Goal: Find specific page/section: Find specific page/section

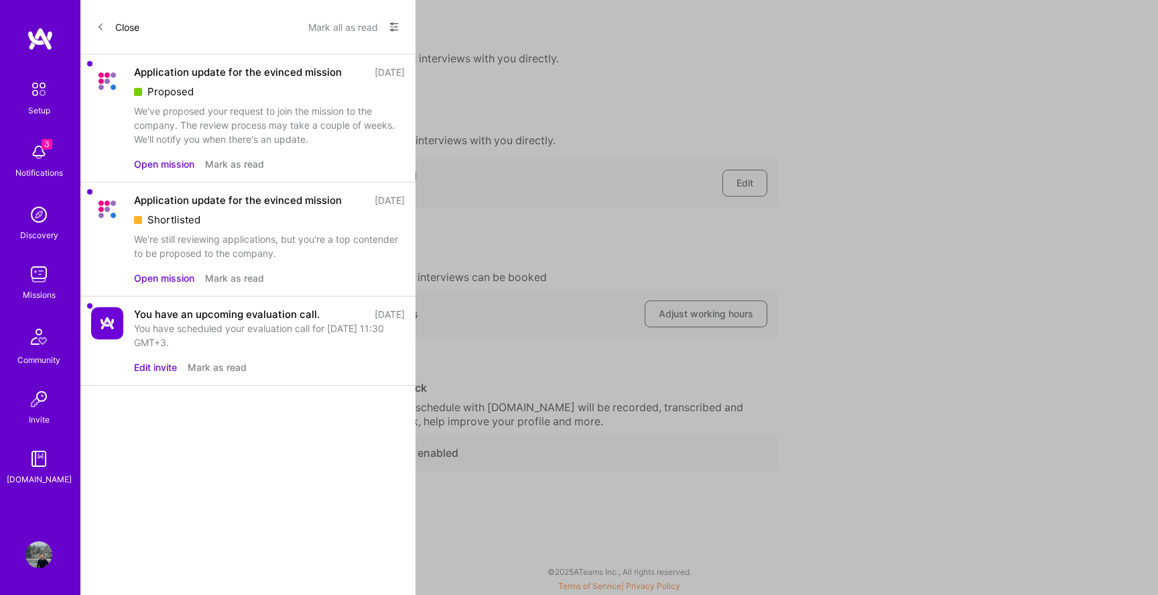
click at [171, 77] on div "Application update for the evinced mission" at bounding box center [238, 72] width 208 height 14
click at [174, 74] on div "Application update for the evinced mission" at bounding box center [238, 72] width 208 height 14
click at [109, 76] on img at bounding box center [107, 81] width 32 height 32
click at [165, 161] on button "Open mission" at bounding box center [164, 164] width 60 height 14
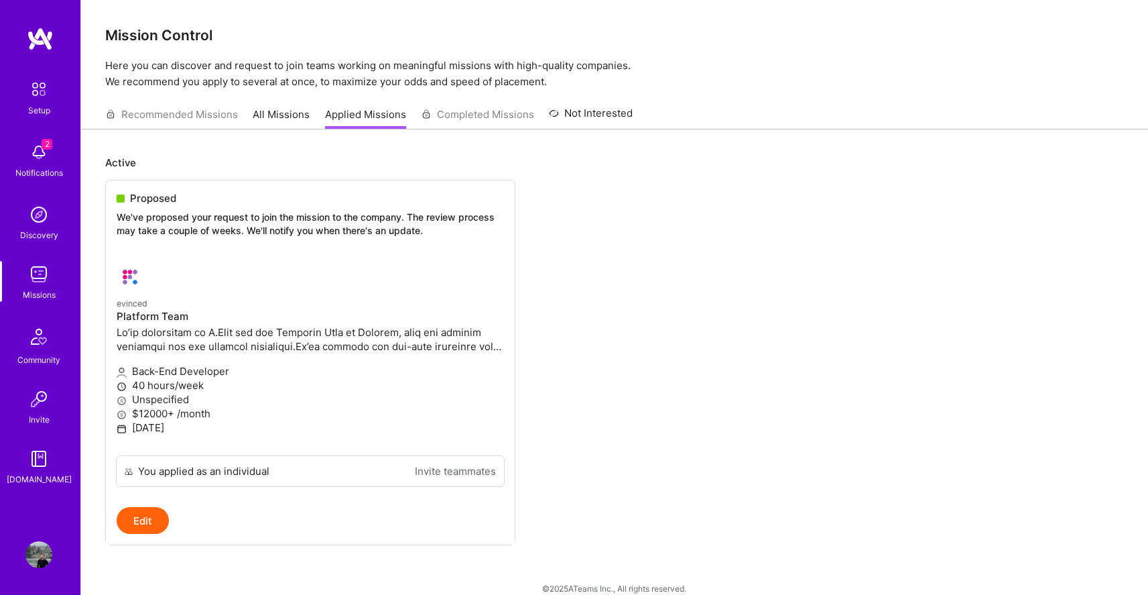
click at [46, 152] on img at bounding box center [38, 152] width 27 height 27
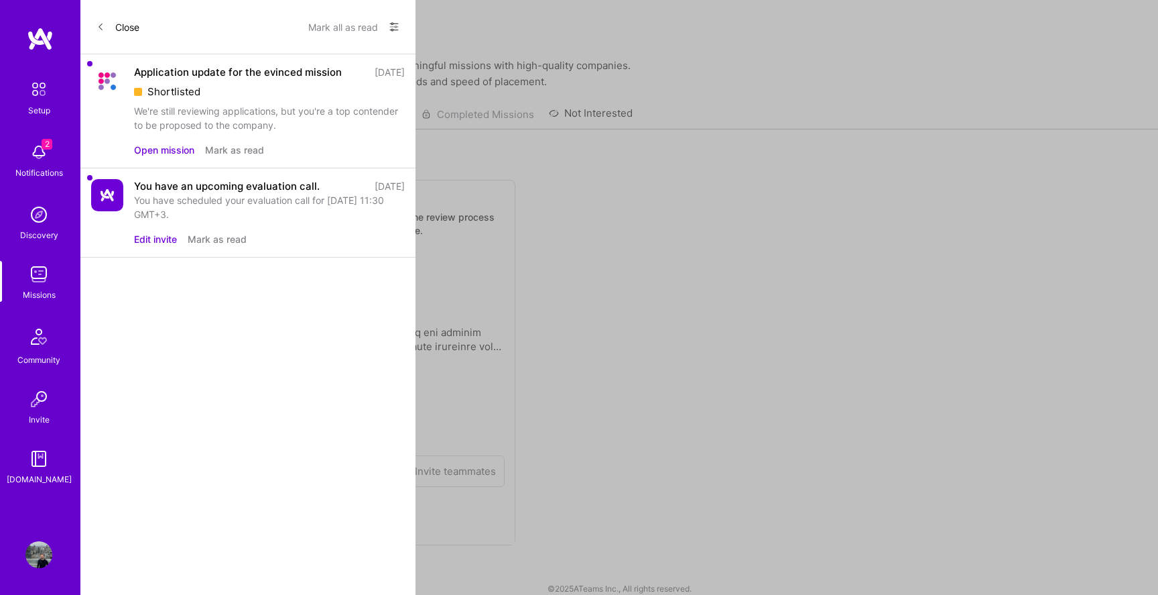
click at [45, 153] on div "Setup 2 Notifications Discovery Missions Community Invite [DOMAIN_NAME]" at bounding box center [40, 280] width 80 height 411
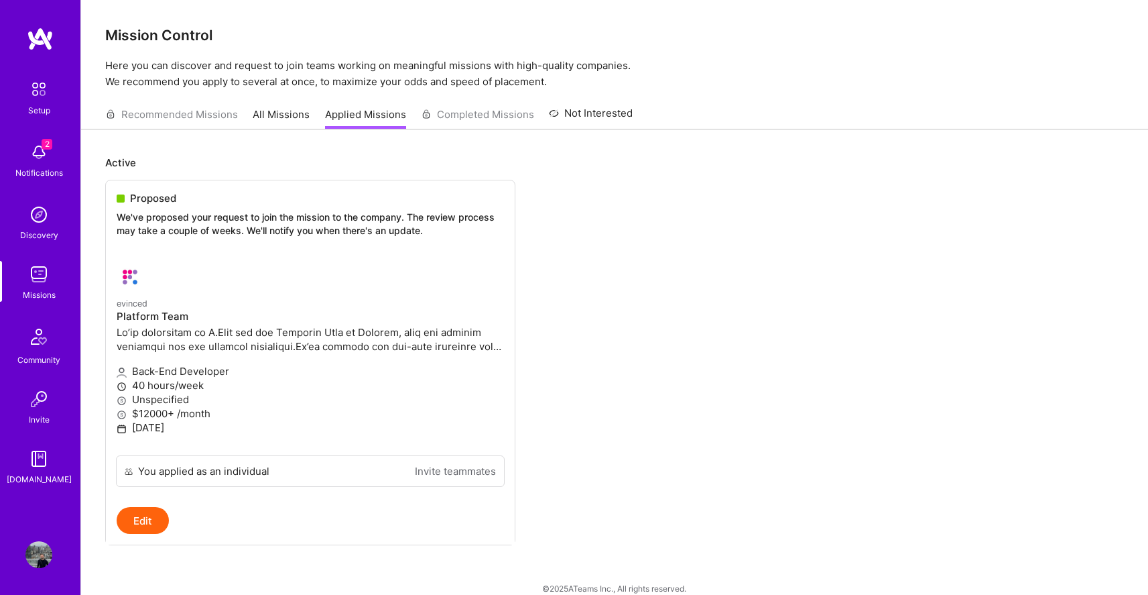
click at [32, 550] on img at bounding box center [38, 554] width 27 height 27
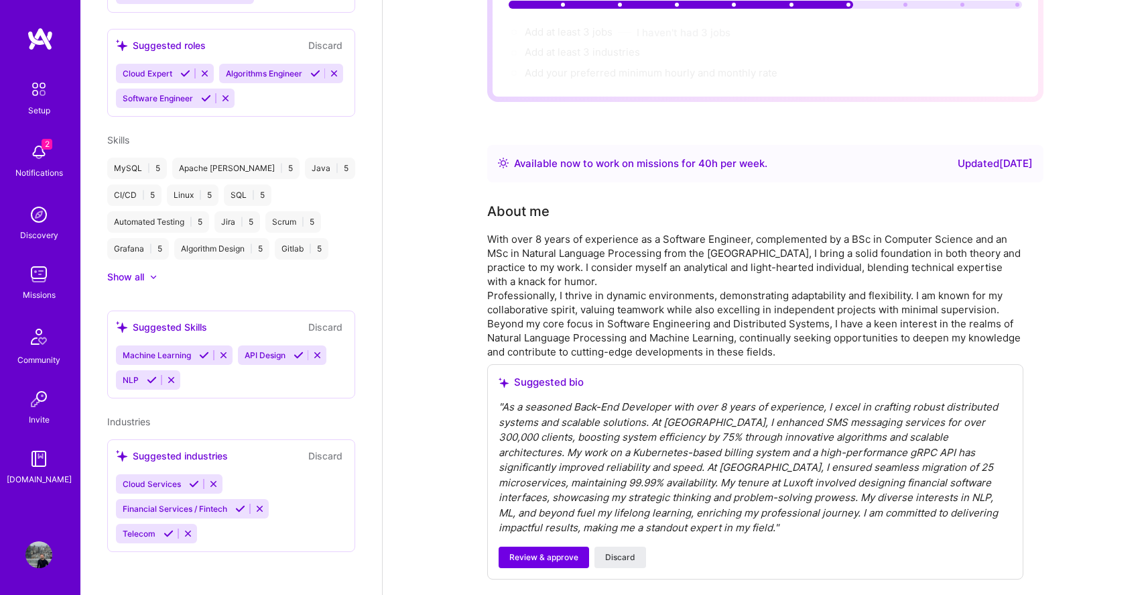
scroll to position [164, 0]
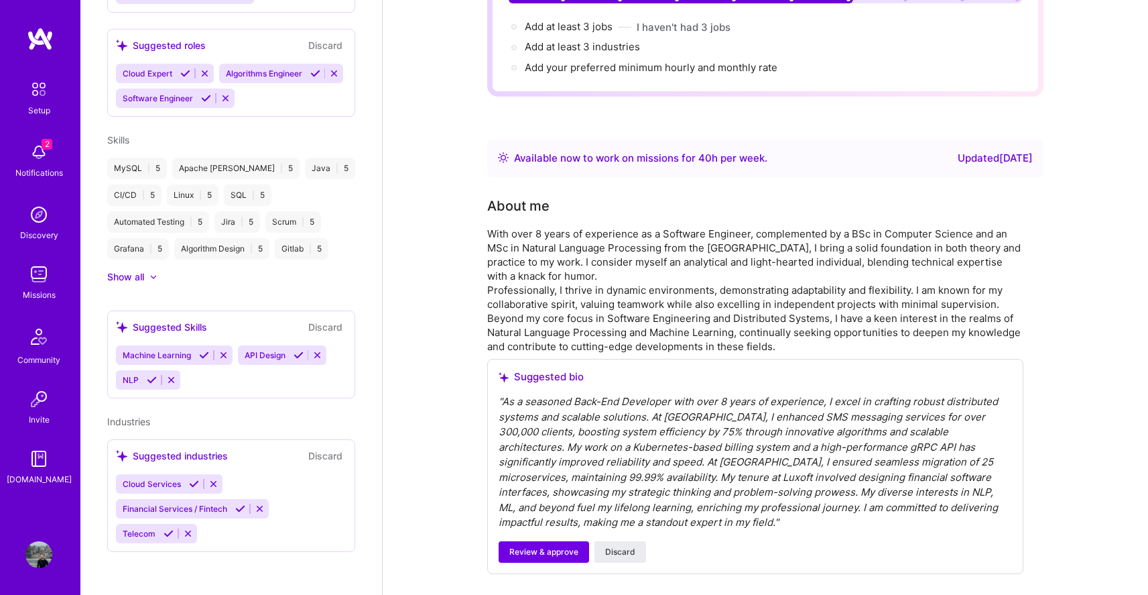
click at [51, 276] on img at bounding box center [38, 274] width 27 height 27
